Goal: Navigation & Orientation: Find specific page/section

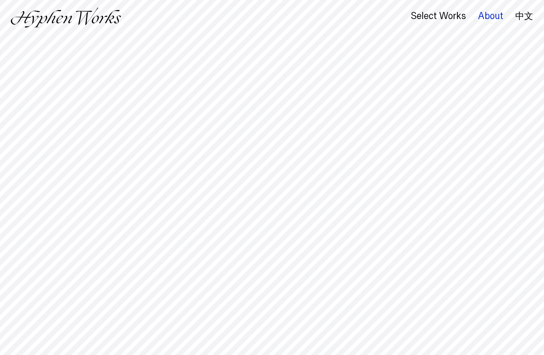
click at [487, 16] on div "About" at bounding box center [490, 16] width 25 height 10
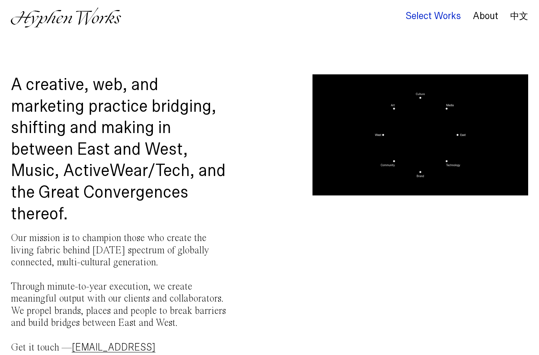
click at [427, 18] on div "Select Works" at bounding box center [432, 16] width 55 height 10
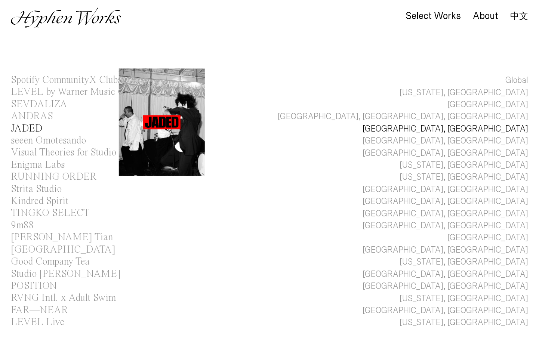
click at [36, 124] on div "JADED" at bounding box center [27, 129] width 32 height 10
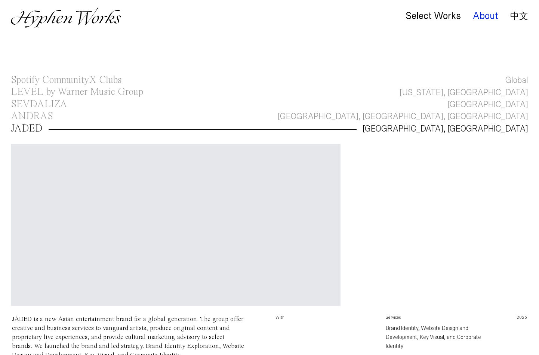
click at [484, 16] on div "About" at bounding box center [485, 16] width 25 height 10
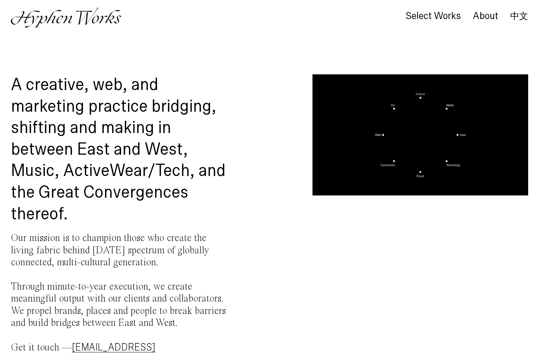
click at [518, 18] on link "中文" at bounding box center [519, 16] width 18 height 8
